Goal: Information Seeking & Learning: Check status

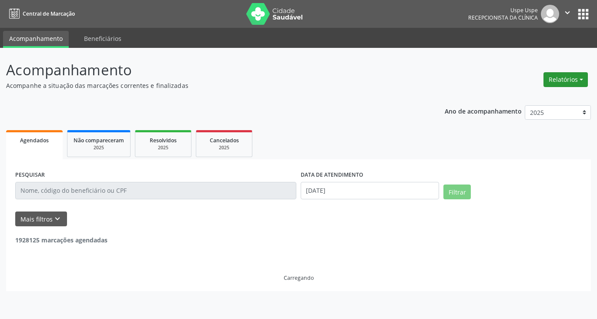
click at [571, 78] on button "Relatórios" at bounding box center [565, 79] width 44 height 15
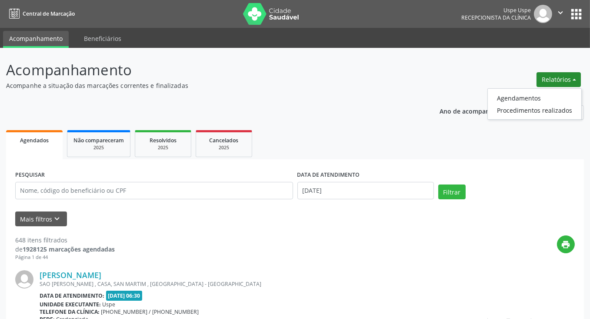
click at [566, 81] on button "Relatórios" at bounding box center [559, 79] width 44 height 15
click at [550, 80] on button "Relatórios" at bounding box center [559, 79] width 44 height 15
click at [527, 97] on link "Agendamentos" at bounding box center [535, 98] width 94 height 12
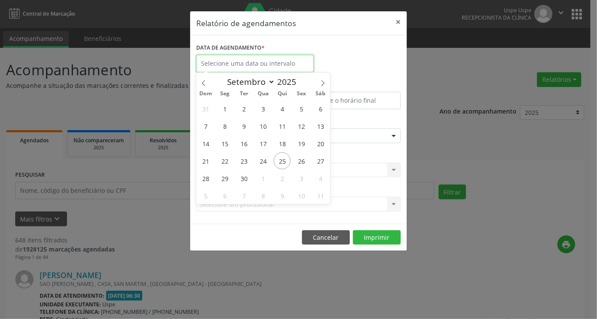
click at [268, 64] on input "text" at bounding box center [254, 63] width 117 height 17
click at [312, 163] on span "27" at bounding box center [320, 160] width 17 height 17
type input "[DATE]"
click at [305, 161] on span "26" at bounding box center [301, 160] width 17 height 17
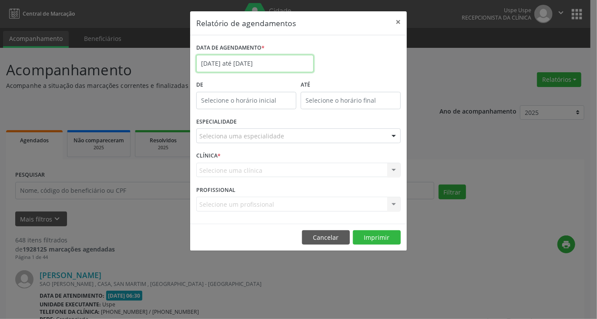
click at [274, 58] on input "[DATE] até [DATE]" at bounding box center [254, 63] width 117 height 17
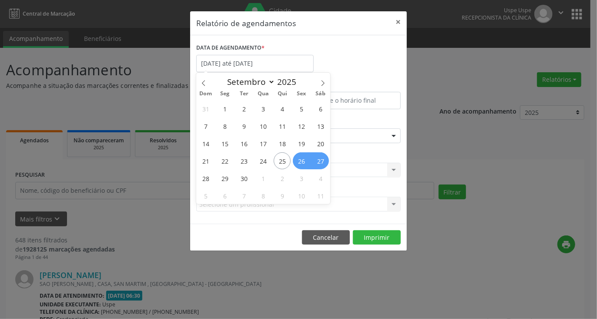
click at [305, 164] on span "26" at bounding box center [301, 160] width 17 height 17
type input "[DATE]"
click at [305, 161] on span "26" at bounding box center [301, 160] width 17 height 17
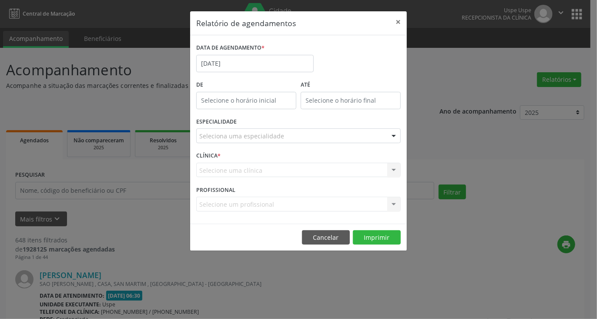
click at [303, 133] on div "Seleciona uma especialidade" at bounding box center [298, 135] width 205 height 15
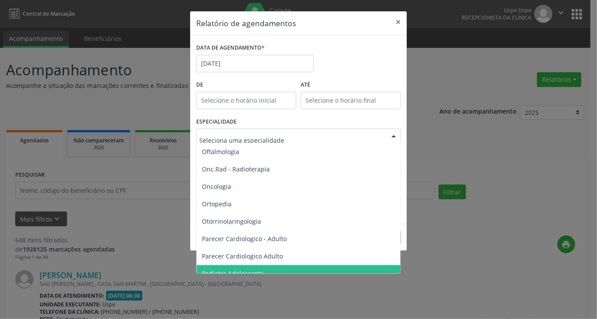
scroll to position [1175, 0]
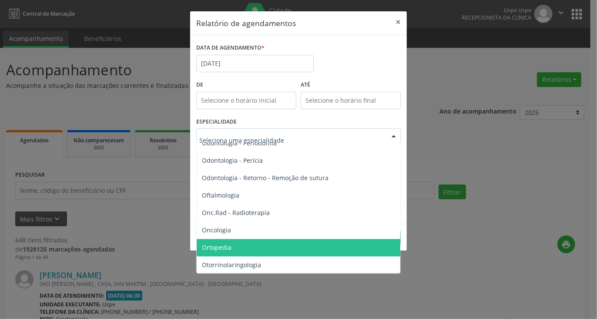
click at [236, 244] on span "Ortopedia" at bounding box center [299, 247] width 205 height 17
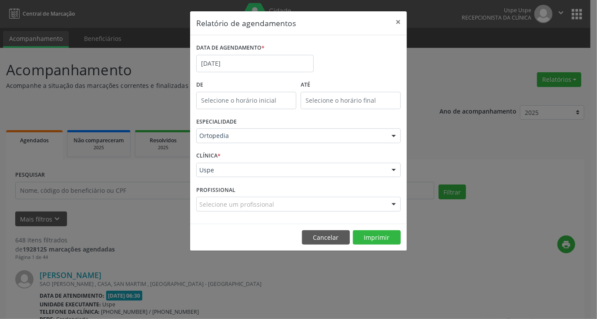
click at [292, 203] on div "Selecione um profissional" at bounding box center [298, 204] width 205 height 15
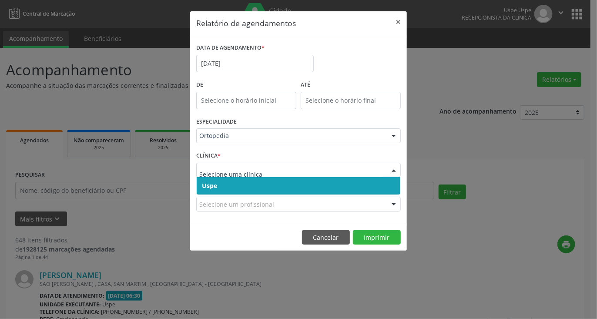
click at [273, 182] on span "Uspe" at bounding box center [299, 185] width 204 height 17
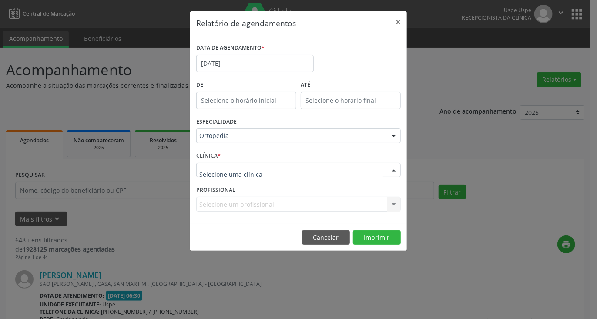
click at [272, 172] on div at bounding box center [298, 170] width 205 height 15
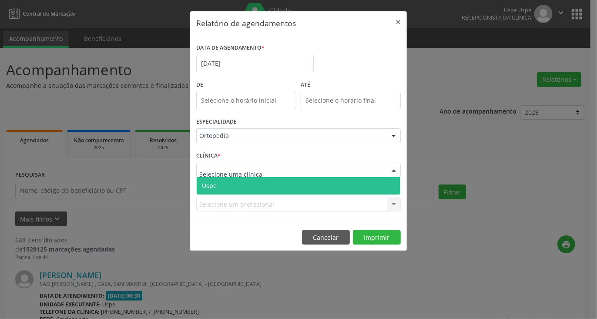
click at [259, 182] on span "Uspe" at bounding box center [299, 185] width 204 height 17
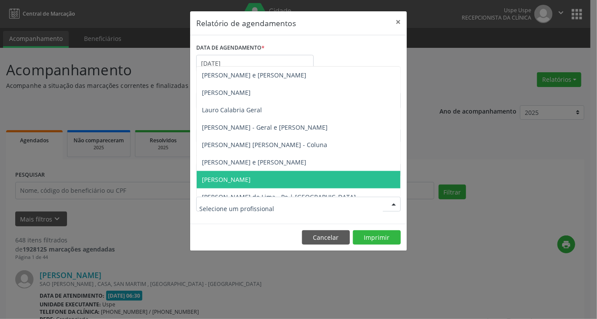
scroll to position [479, 0]
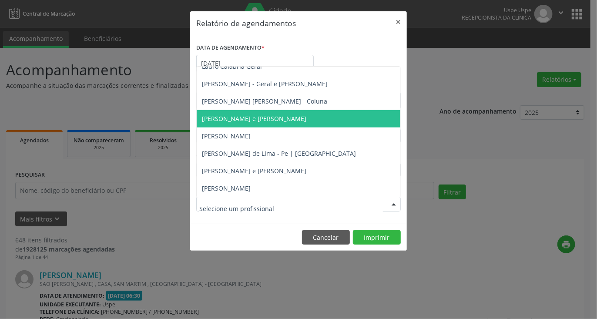
click at [236, 117] on span "[PERSON_NAME] e [PERSON_NAME]" at bounding box center [254, 118] width 104 height 8
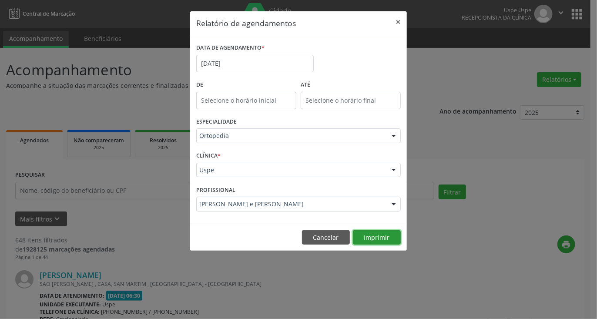
click at [371, 236] on button "Imprimir" at bounding box center [377, 237] width 48 height 15
